Goal: Information Seeking & Learning: Find specific fact

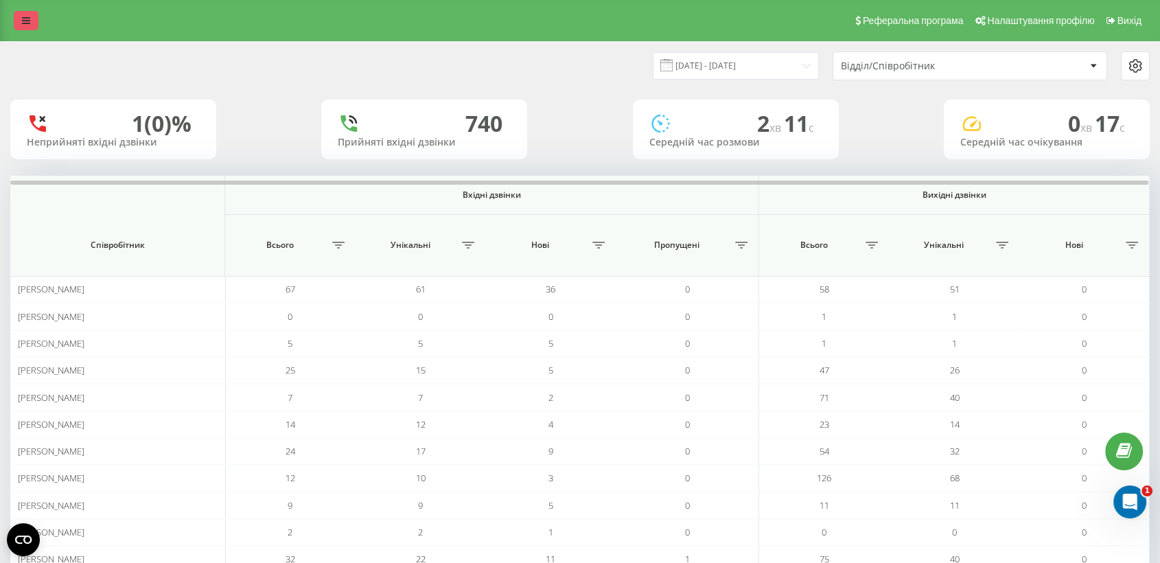
click at [27, 26] on link at bounding box center [26, 20] width 25 height 19
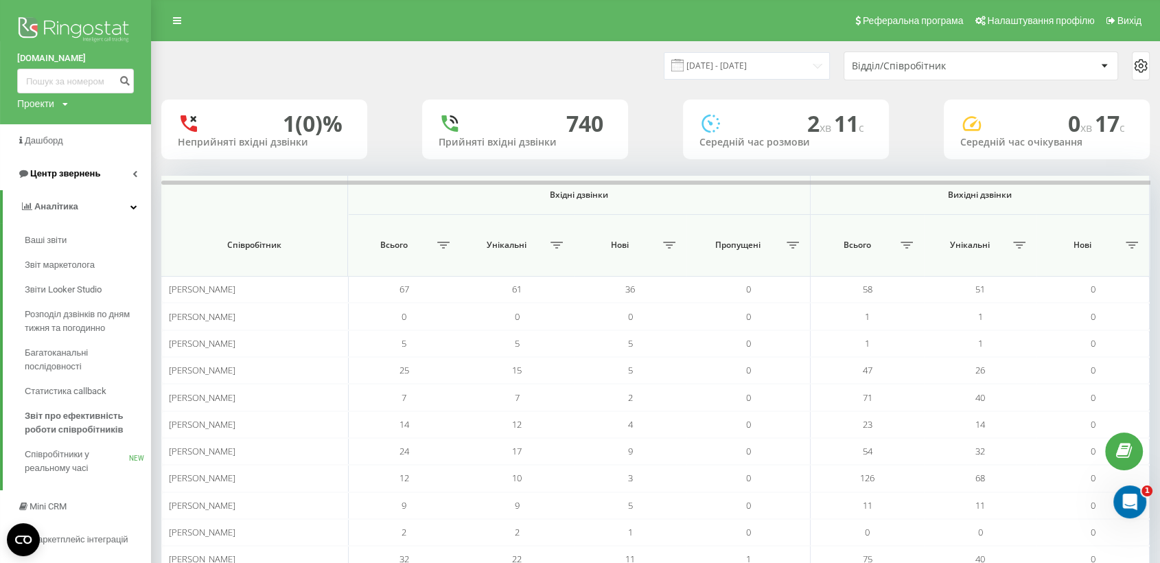
click at [86, 176] on span "Центр звернень" at bounding box center [65, 173] width 70 height 10
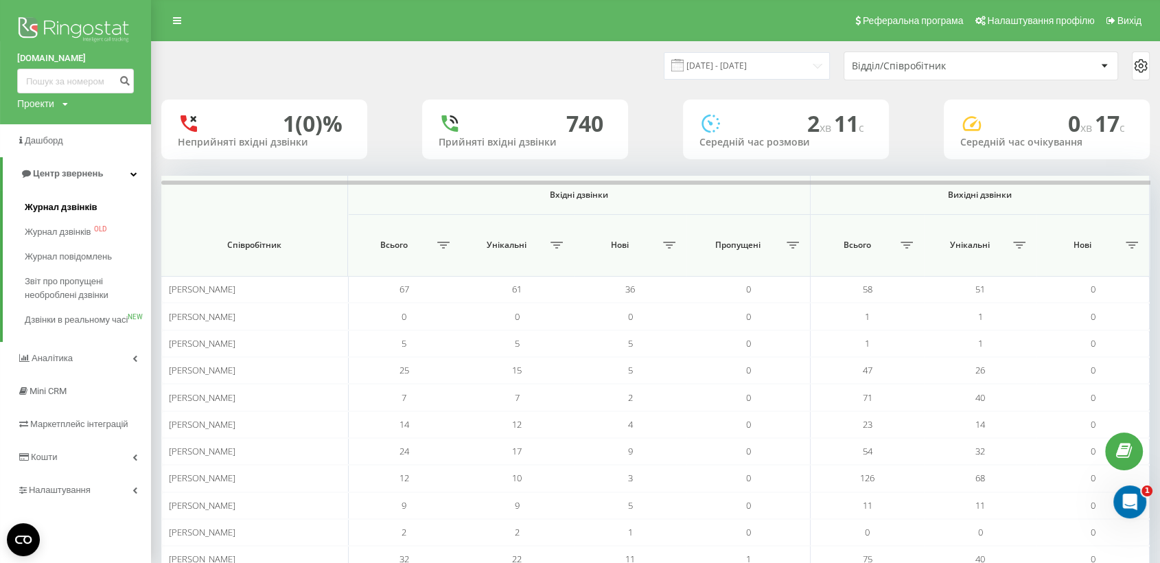
click at [77, 204] on span "Журнал дзвінків" at bounding box center [61, 207] width 73 height 14
click at [86, 213] on span "Журнал дзвінків" at bounding box center [61, 207] width 73 height 14
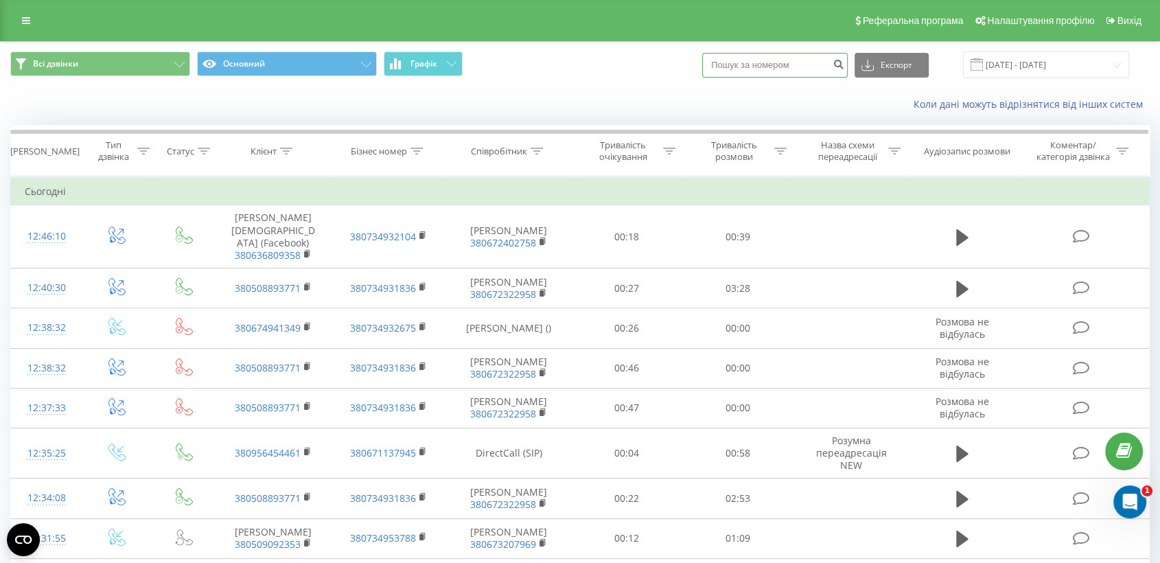
click at [768, 66] on input at bounding box center [775, 65] width 146 height 25
paste input "+380964871235"
type input "+380964871235"
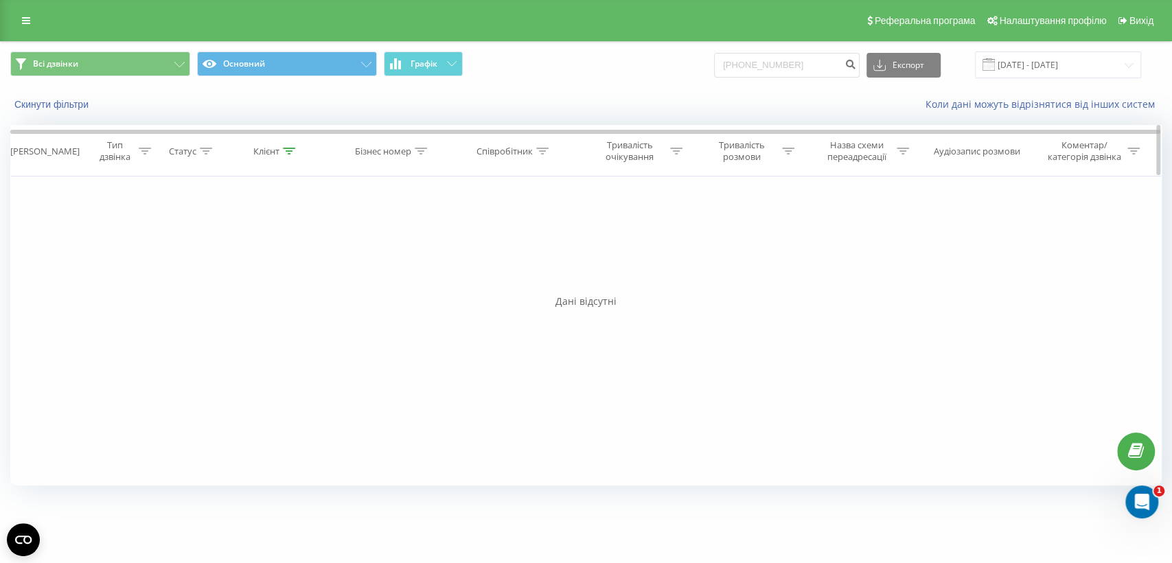
click at [291, 152] on icon at bounding box center [289, 151] width 12 height 7
click at [761, 60] on input "+380964871235" at bounding box center [787, 65] width 146 height 25
click at [754, 63] on input "+380964871235" at bounding box center [787, 65] width 146 height 25
click at [758, 63] on input "+380964871235" at bounding box center [787, 65] width 146 height 25
type input "0964871235"
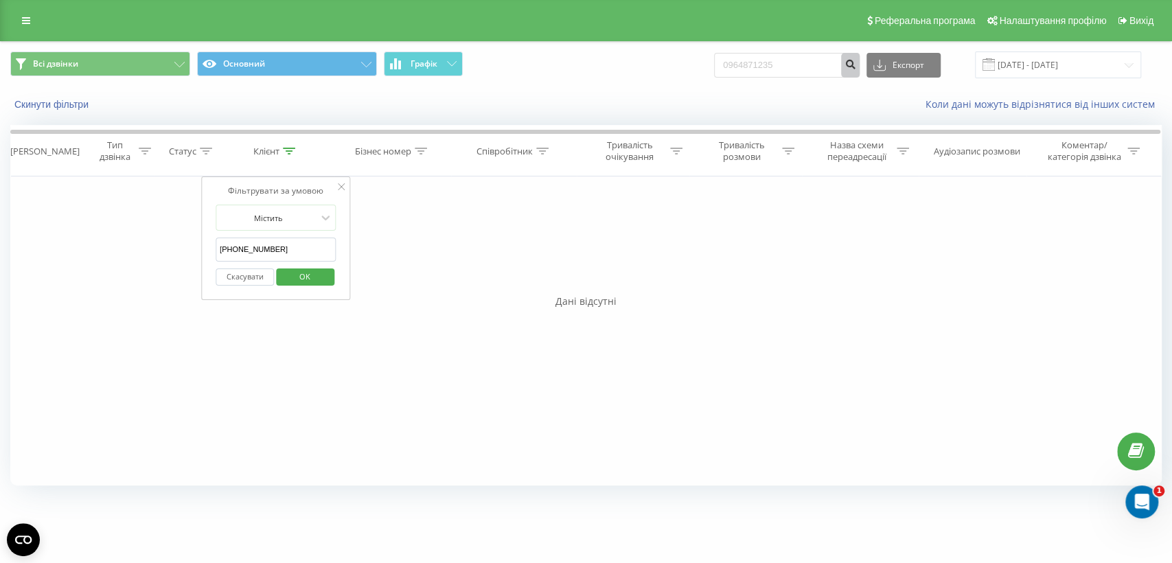
click at [856, 64] on icon "submit" at bounding box center [850, 62] width 12 height 8
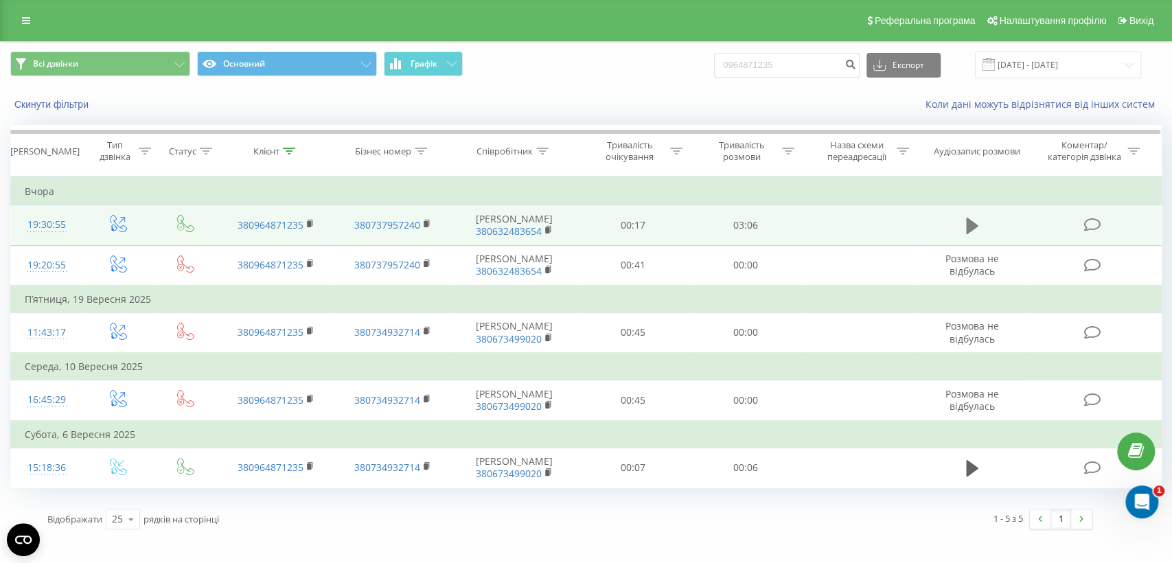
click at [972, 228] on icon at bounding box center [972, 226] width 12 height 16
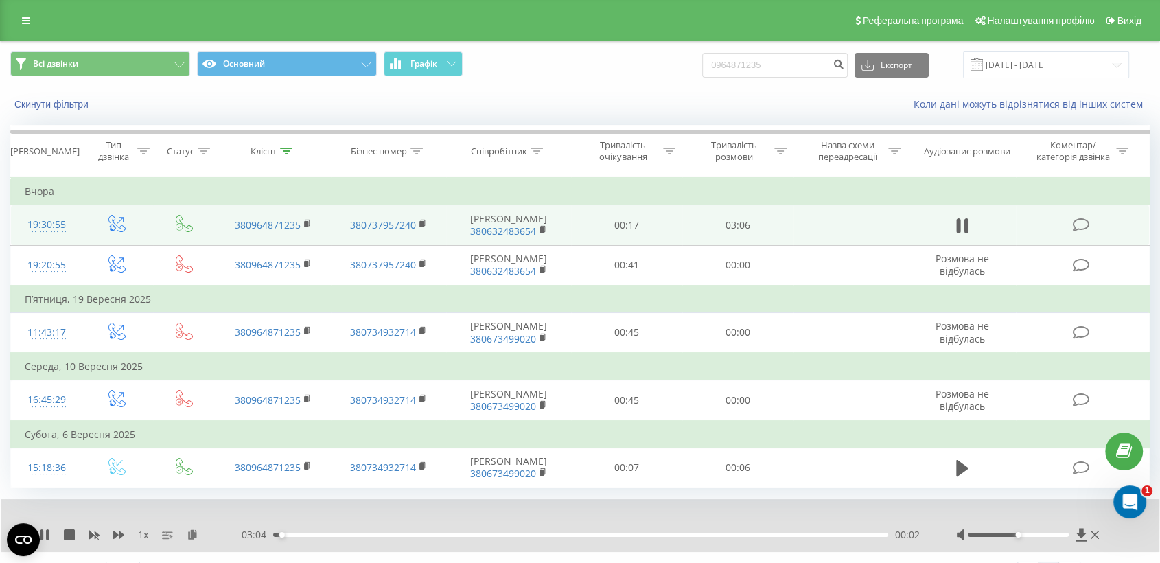
click at [143, 535] on span "1 x" at bounding box center [143, 535] width 10 height 14
click at [120, 533] on icon at bounding box center [118, 535] width 11 height 8
drag, startPoint x: 449, startPoint y: 536, endPoint x: 340, endPoint y: 538, distance: 109.2
click at [346, 542] on div "1.5 x - 02:11 00:55 00:55" at bounding box center [580, 525] width 1159 height 53
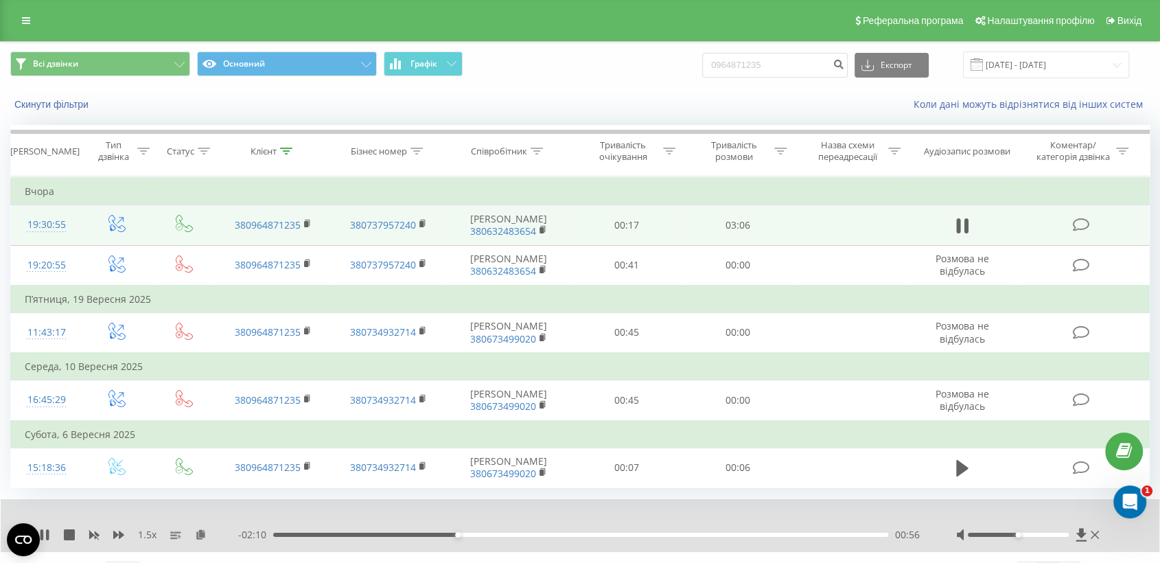
click at [329, 533] on div "00:56" at bounding box center [580, 535] width 615 height 4
click at [43, 537] on icon at bounding box center [42, 534] width 3 height 11
click at [798, 62] on input "0964871235" at bounding box center [775, 65] width 146 height 25
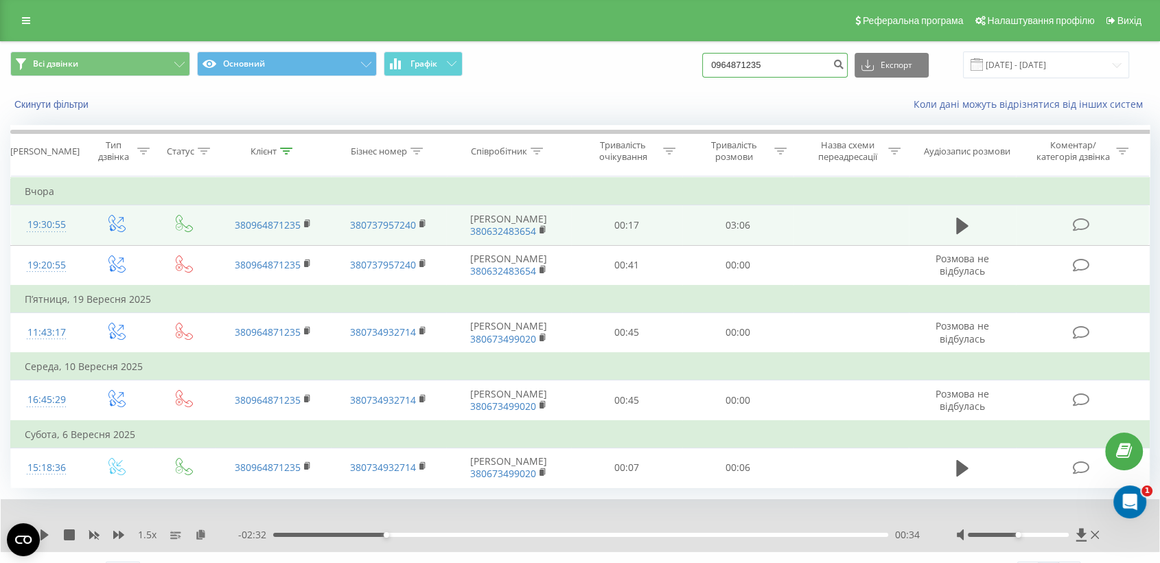
paste input "+380978856258"
click at [746, 64] on input "+380978856258" at bounding box center [775, 65] width 146 height 25
type input "+380978856258"
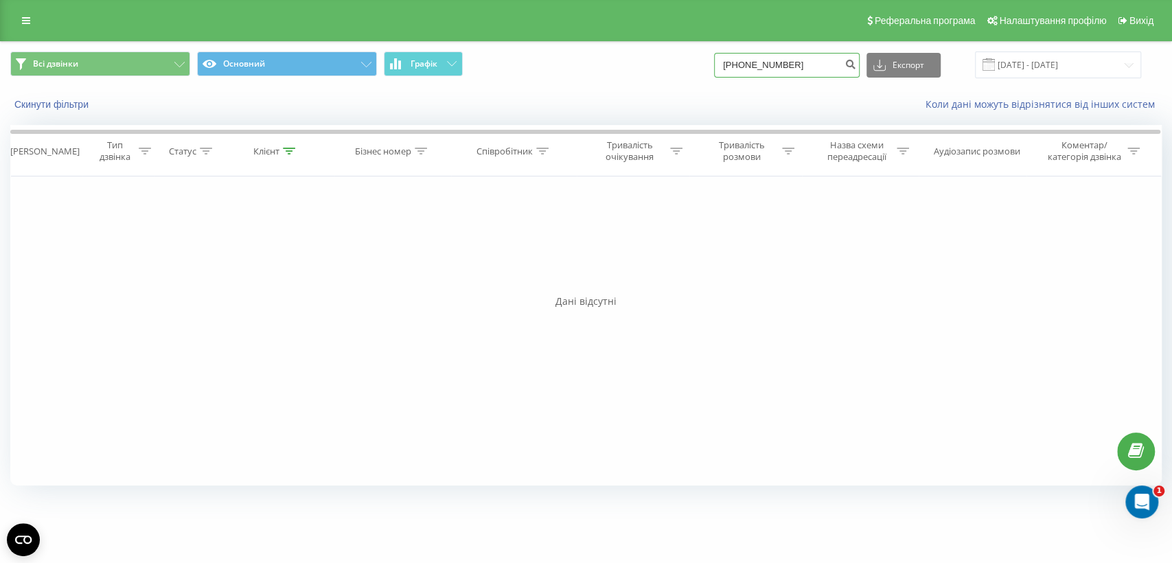
click at [758, 65] on input "[PHONE_NUMBER]" at bounding box center [787, 65] width 146 height 25
type input "0978856258"
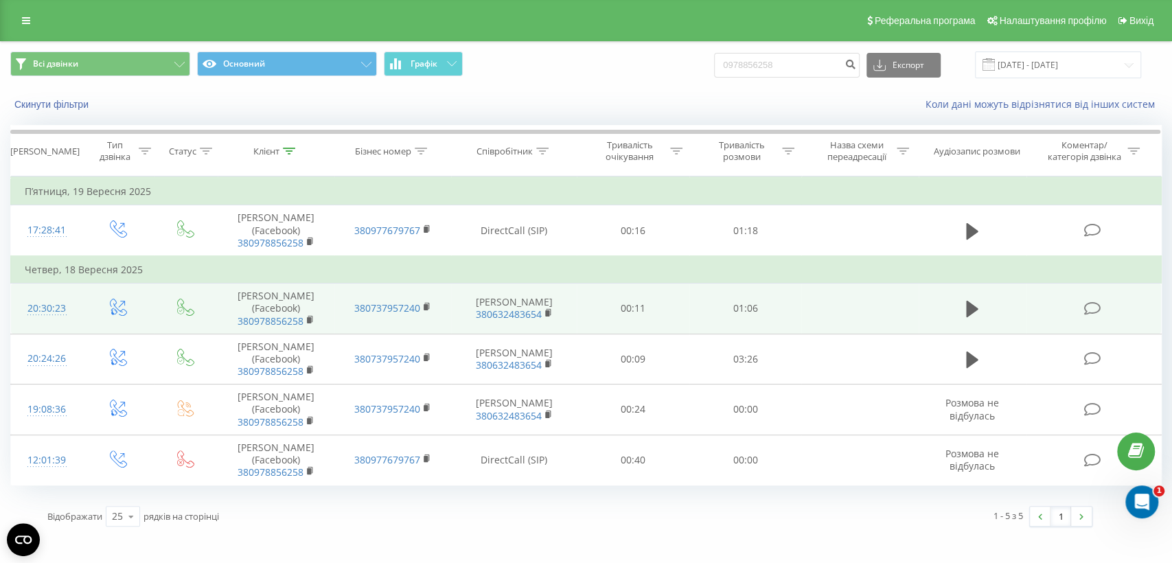
click at [960, 308] on td at bounding box center [973, 309] width 108 height 51
click at [966, 308] on icon at bounding box center [972, 309] width 12 height 16
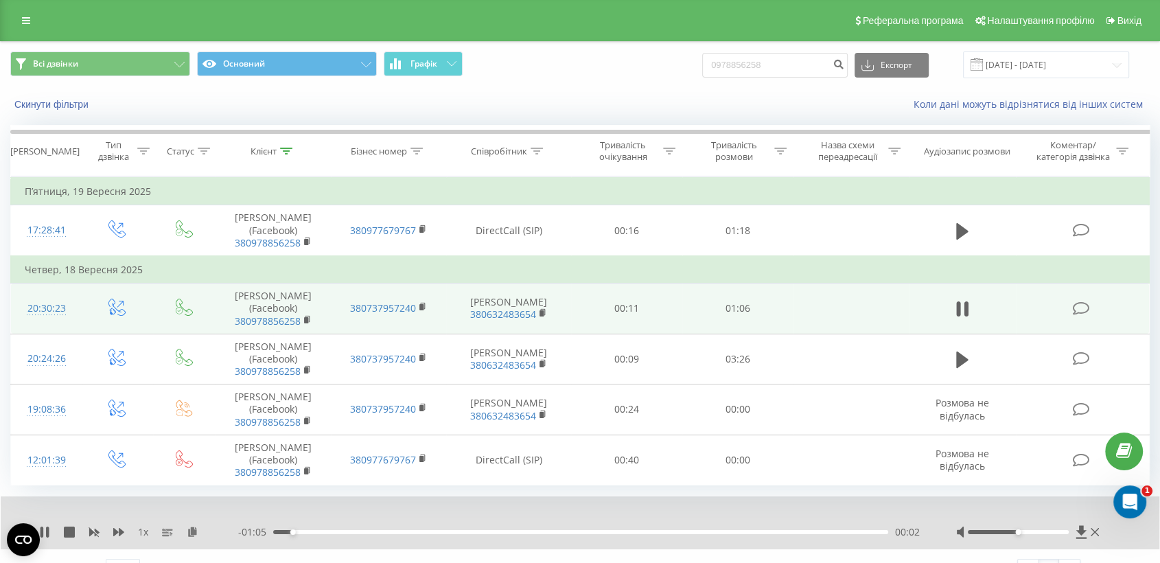
click at [105, 535] on div "1 x" at bounding box center [138, 532] width 199 height 14
click at [111, 533] on div "1 x" at bounding box center [138, 532] width 199 height 14
click at [115, 531] on icon at bounding box center [118, 532] width 11 height 8
